Goal: Information Seeking & Learning: Check status

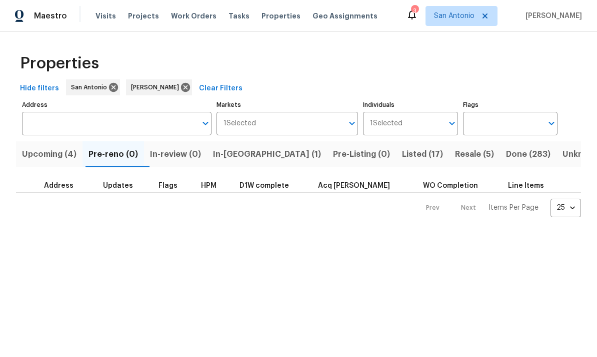
click at [51, 157] on span "Upcoming (4)" at bounding box center [49, 154] width 54 height 14
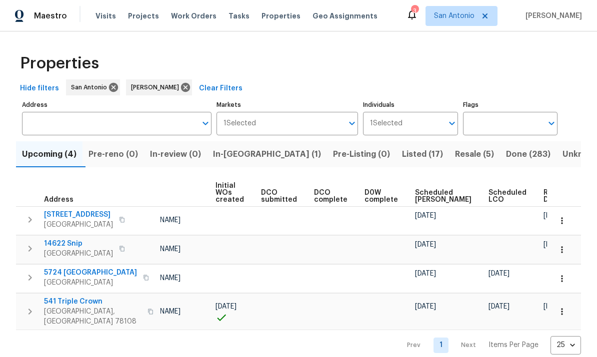
scroll to position [0, 71]
click at [544, 202] on span "Ready Date" at bounding box center [555, 196] width 22 height 14
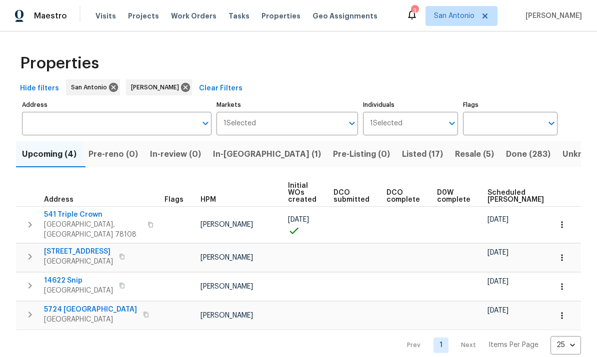
click at [317, 126] on input "Markets" at bounding box center [299, 123] width 87 height 23
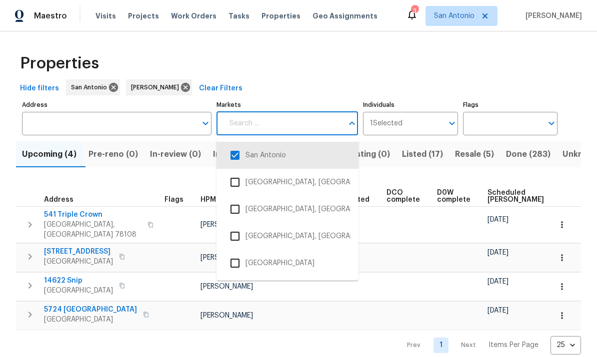
click at [232, 289] on input "checkbox" at bounding box center [234, 290] width 21 height 21
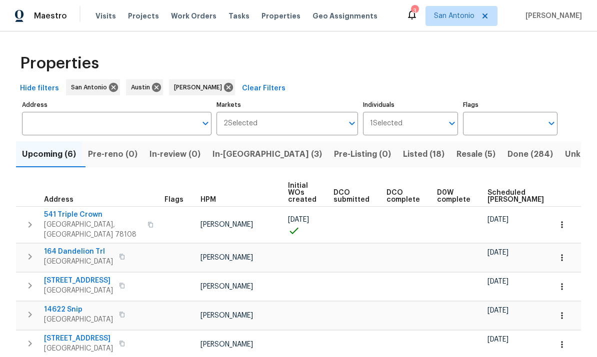
click at [470, 61] on div "Properties" at bounding box center [298, 63] width 565 height 32
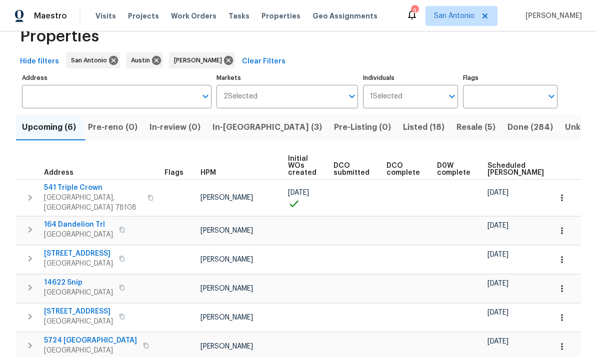
scroll to position [26, 0]
click at [48, 135] on button "Upcoming (6)" at bounding box center [49, 128] width 66 height 26
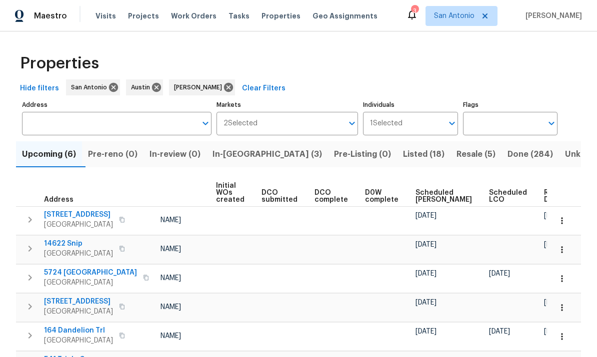
scroll to position [0, 71]
click at [489, 201] on span "Scheduled LCO" at bounding box center [508, 196] width 38 height 14
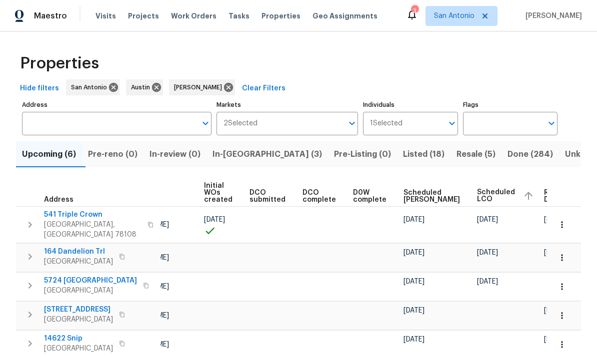
scroll to position [0, 83]
click at [245, 150] on span "In-[GEOGRAPHIC_DATA] (3)" at bounding box center [266, 154] width 109 height 14
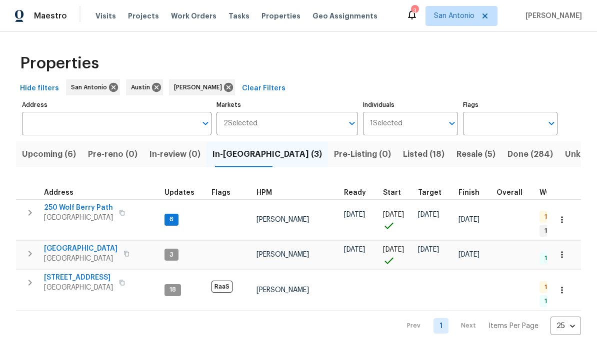
click at [87, 214] on span "[GEOGRAPHIC_DATA]" at bounding box center [78, 218] width 69 height 10
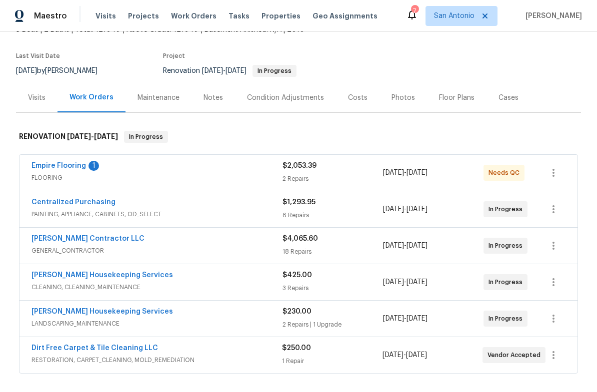
scroll to position [72, 0]
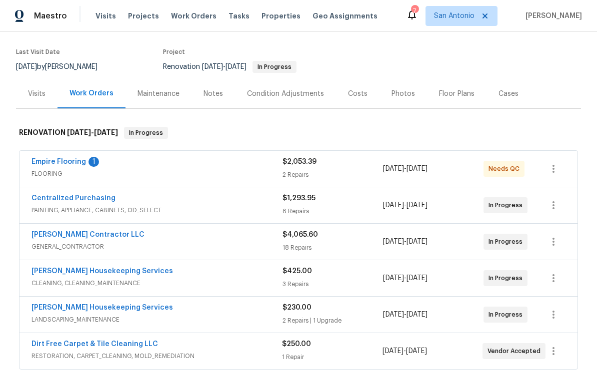
click at [53, 163] on link "Empire Flooring" at bounding box center [58, 161] width 54 height 7
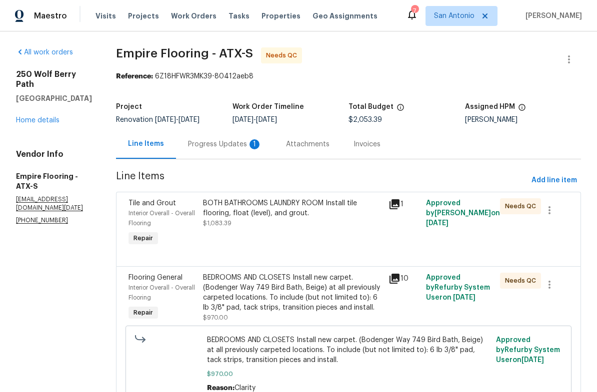
click at [248, 143] on div "Progress Updates 1" at bounding box center [225, 144] width 74 height 10
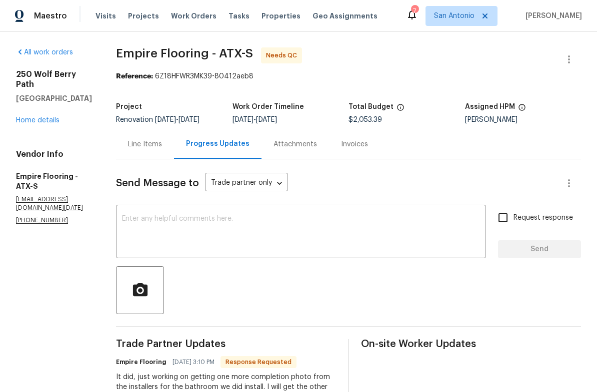
click at [159, 148] on div "Line Items" at bounding box center [145, 144] width 34 height 10
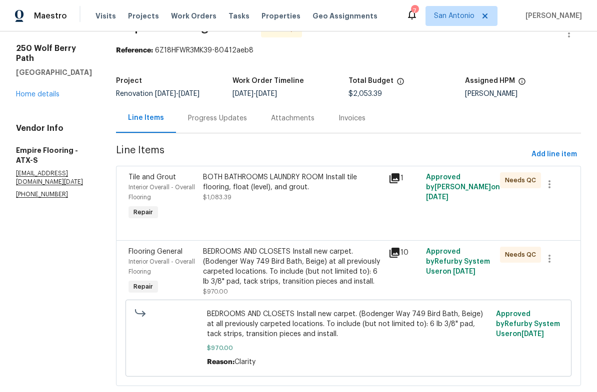
click at [37, 91] on link "Home details" at bounding box center [37, 94] width 43 height 7
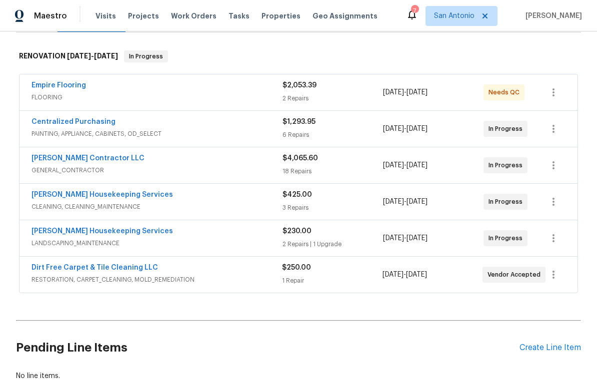
scroll to position [136, 0]
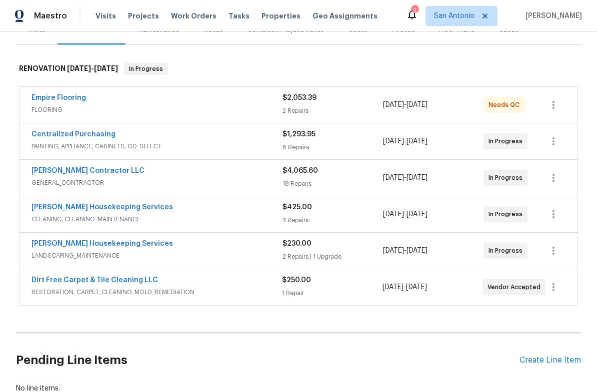
click at [64, 137] on link "Centralized Purchasing" at bounding box center [73, 134] width 84 height 7
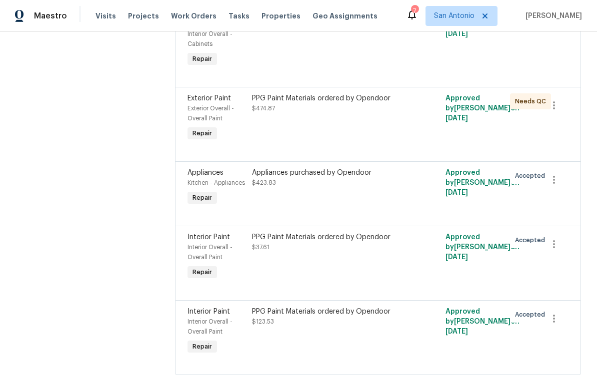
scroll to position [263, 0]
click at [295, 206] on div "Appliances purchased by Opendoor $423.83" at bounding box center [329, 189] width 161 height 46
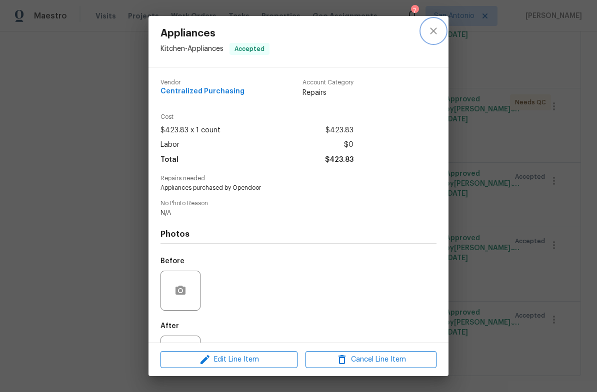
click at [436, 32] on icon "close" at bounding box center [433, 31] width 12 height 12
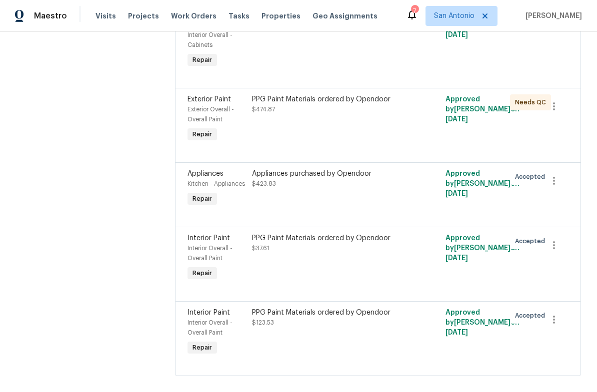
click at [324, 136] on div "PPG Paint Materials ordered by Opendoor $474.87" at bounding box center [329, 119] width 161 height 56
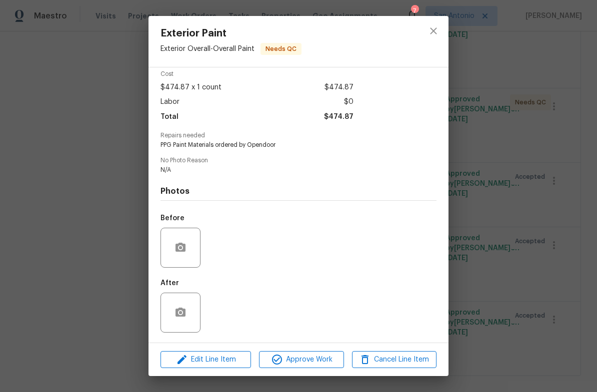
scroll to position [46, 0]
click at [438, 36] on icon "close" at bounding box center [433, 31] width 12 height 12
